Goal: Information Seeking & Learning: Learn about a topic

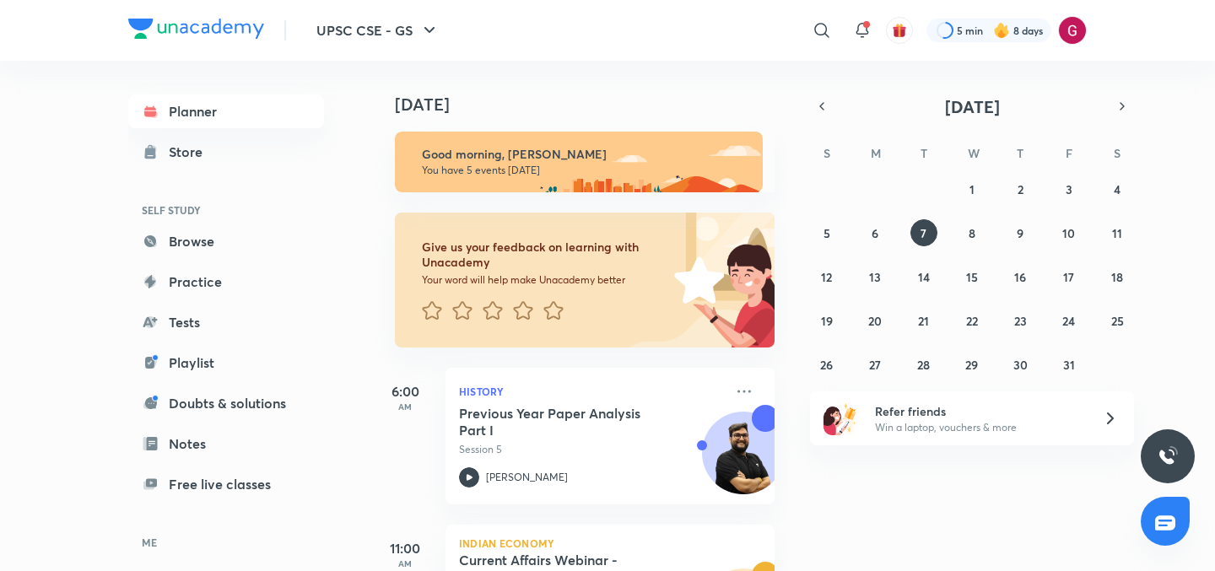
click at [789, 481] on div "[DATE] Good morning, [PERSON_NAME] You have 5 events [DATE] Give us your feedba…" at bounding box center [791, 316] width 840 height 510
click at [789, 461] on div "[DATE] Good morning, [PERSON_NAME] You have 5 events [DATE] Give us your feedba…" at bounding box center [791, 316] width 840 height 510
click at [785, 451] on div "[DATE] Good morning, [PERSON_NAME] You have 5 events [DATE] Give us your feedba…" at bounding box center [579, 316] width 417 height 510
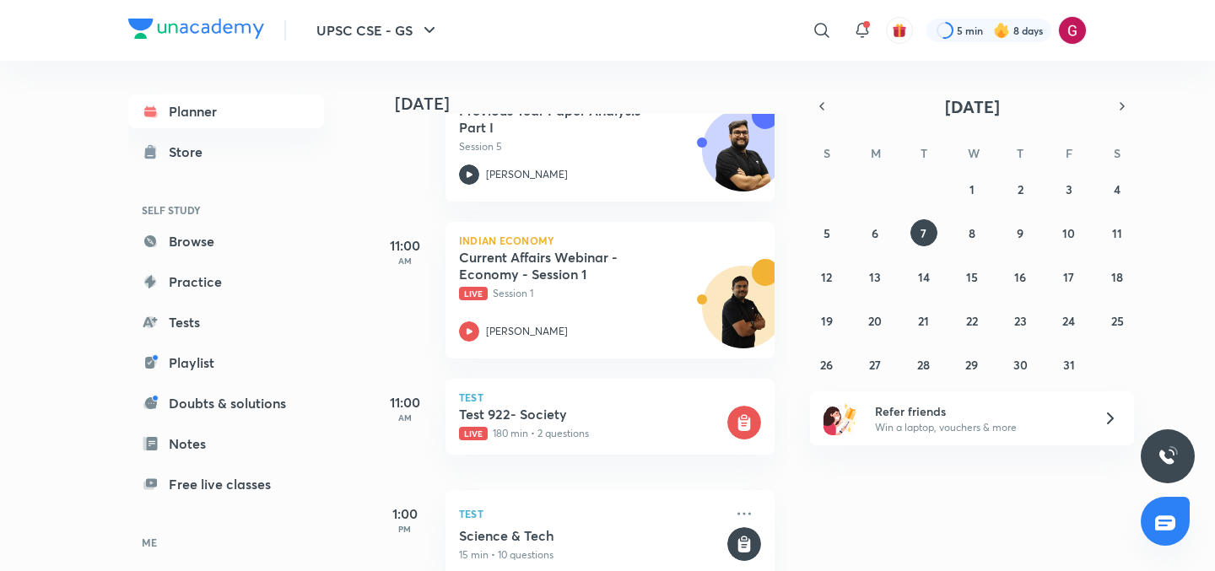
scroll to position [269, 0]
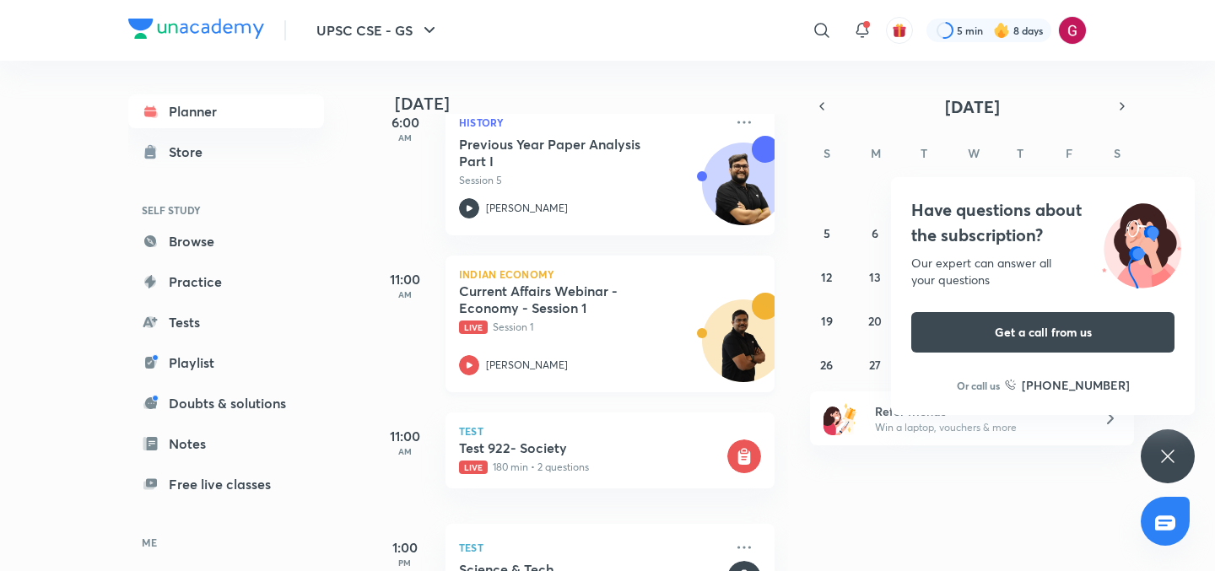
click at [507, 305] on h5 "Current Affairs Webinar - Economy - Session 1" at bounding box center [564, 300] width 210 height 34
